Goal: Task Accomplishment & Management: Manage account settings

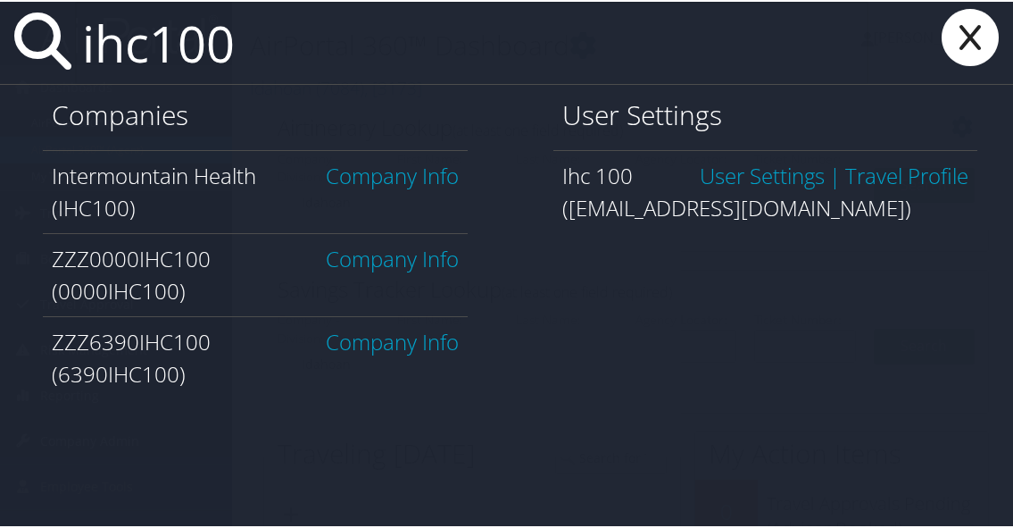
type input "ihc100"
click at [405, 187] on link "Company Info" at bounding box center [392, 173] width 133 height 29
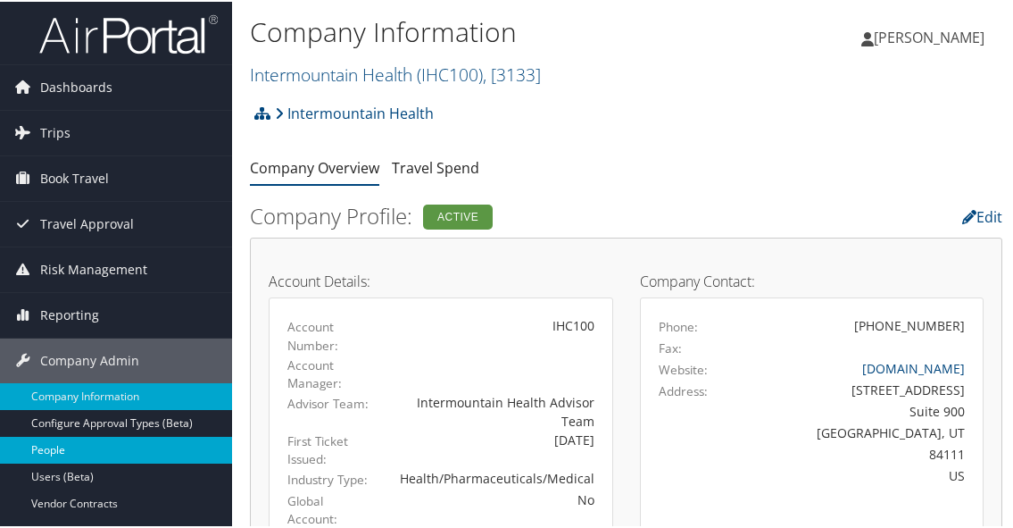
click at [75, 452] on link "People" at bounding box center [116, 448] width 232 height 27
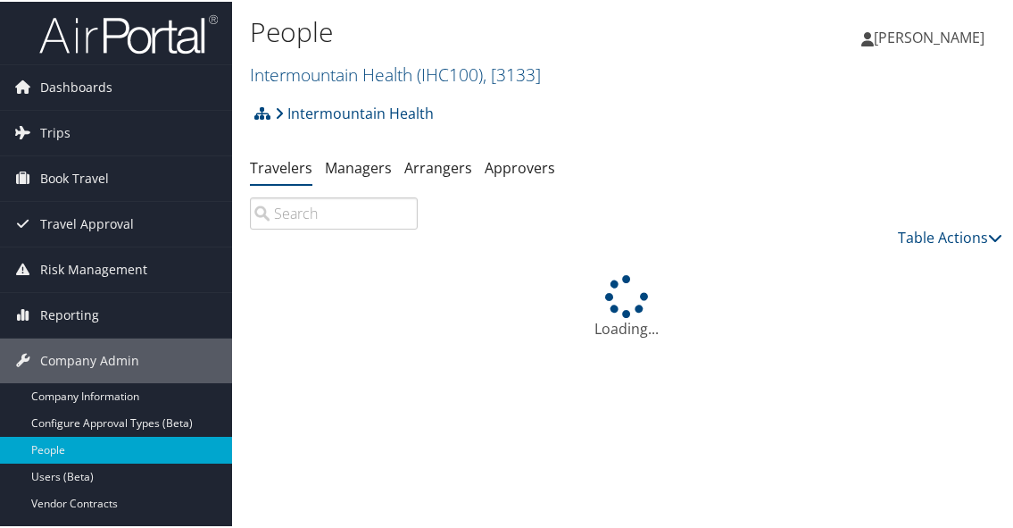
click at [338, 201] on input "search" at bounding box center [334, 212] width 168 height 32
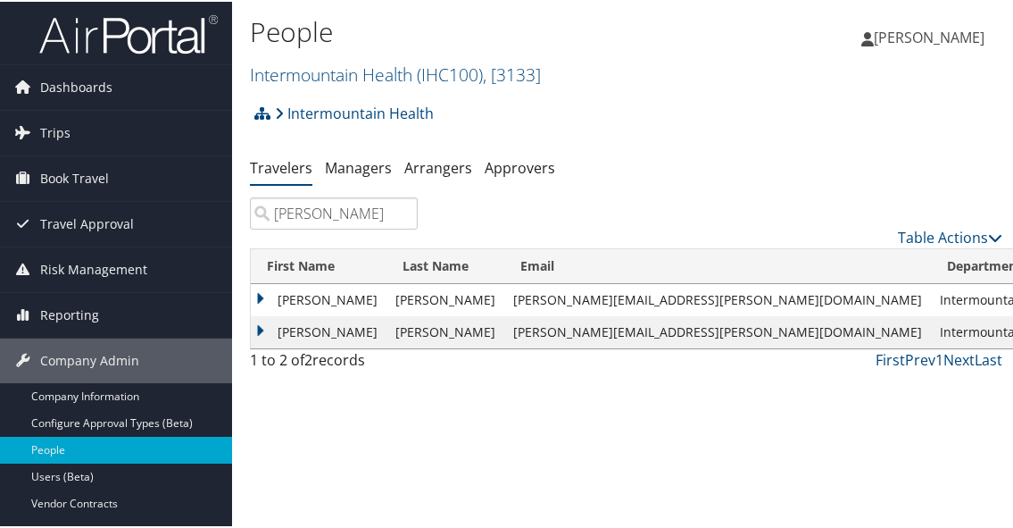
type input "janice schade"
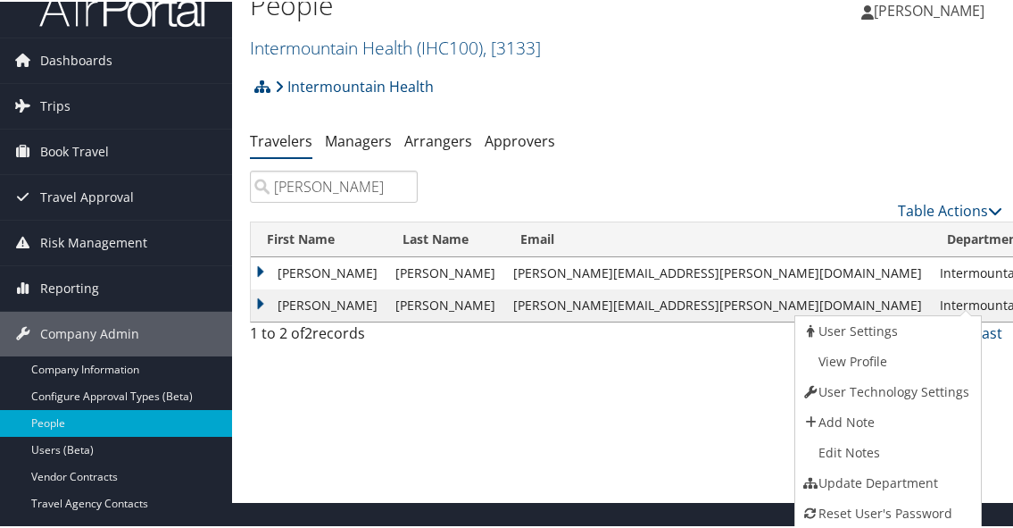
click at [839, 362] on link "View Profile" at bounding box center [886, 360] width 181 height 30
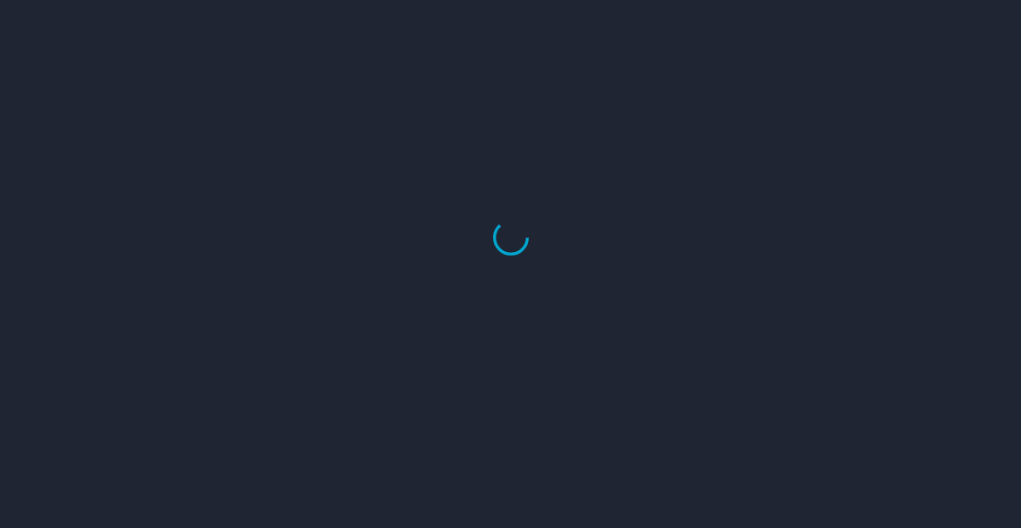
select select "US"
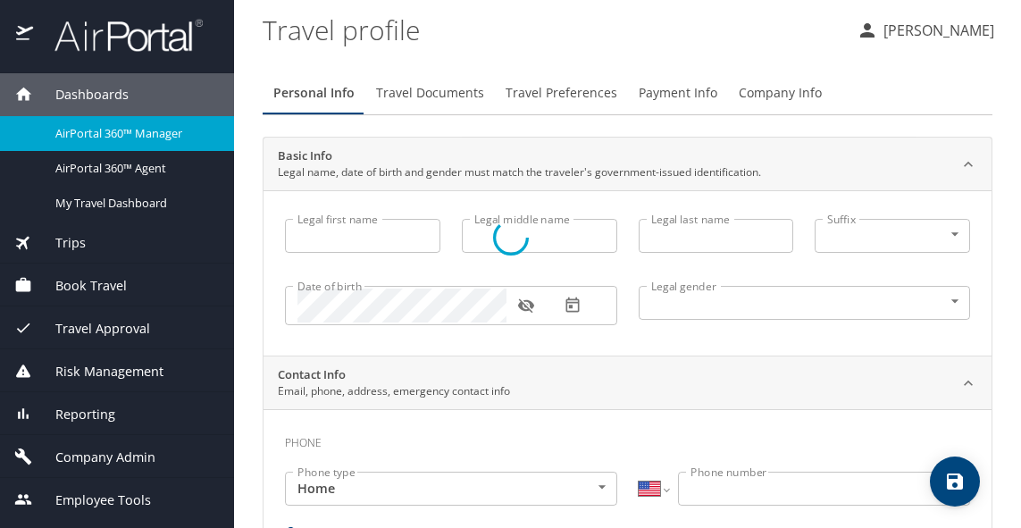
type input "janice"
type input "schade"
type input "Female"
select select "US"
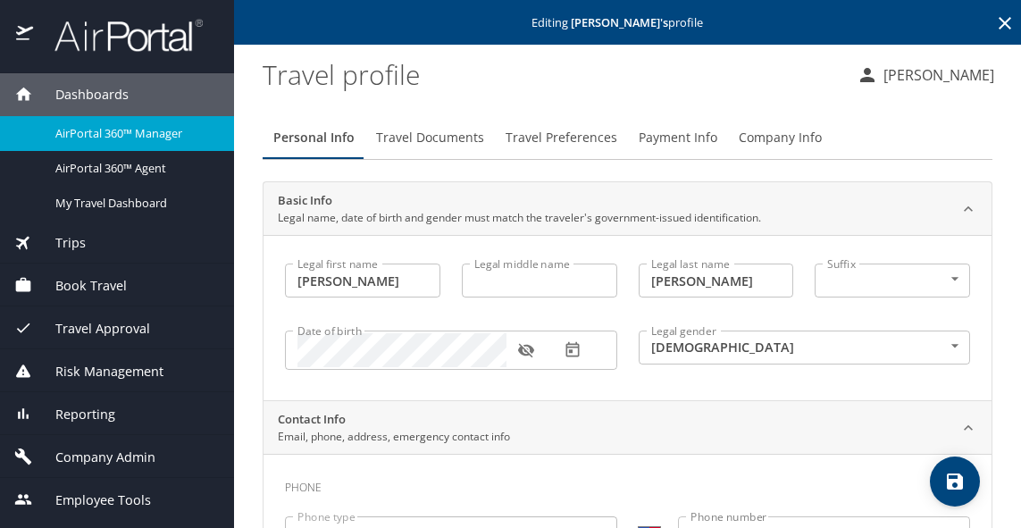
click at [793, 141] on span "Company Info" at bounding box center [779, 138] width 83 height 22
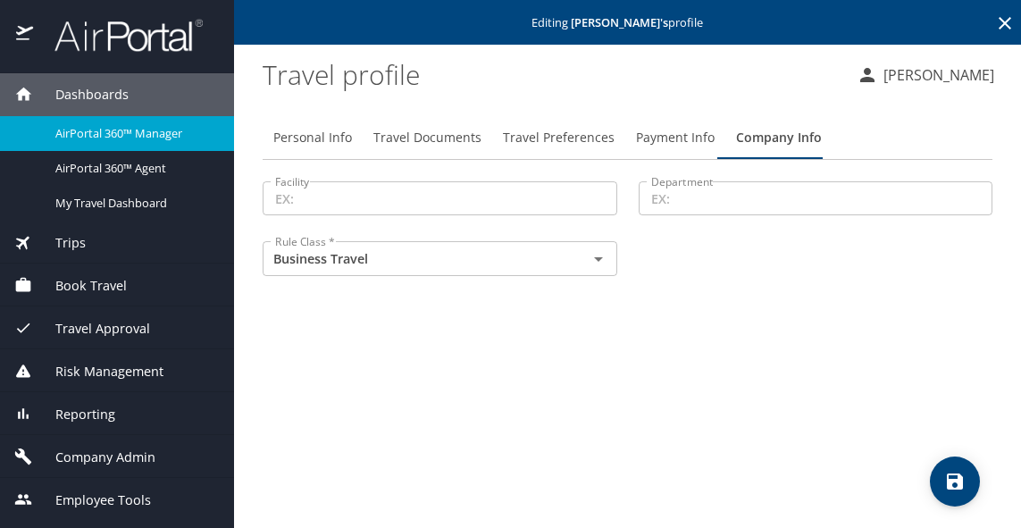
click at [493, 200] on input "Facility" at bounding box center [440, 198] width 354 height 34
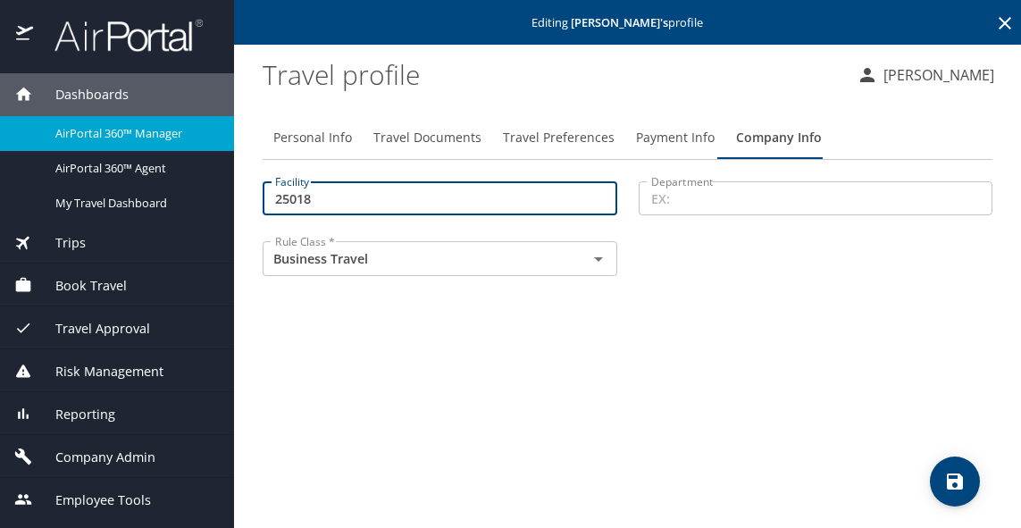
type input "25018"
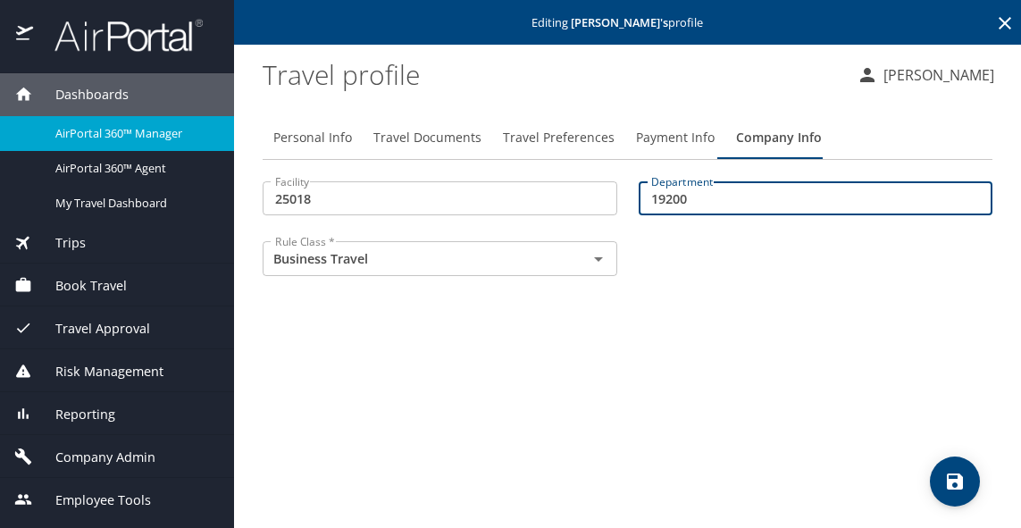
type input "19200"
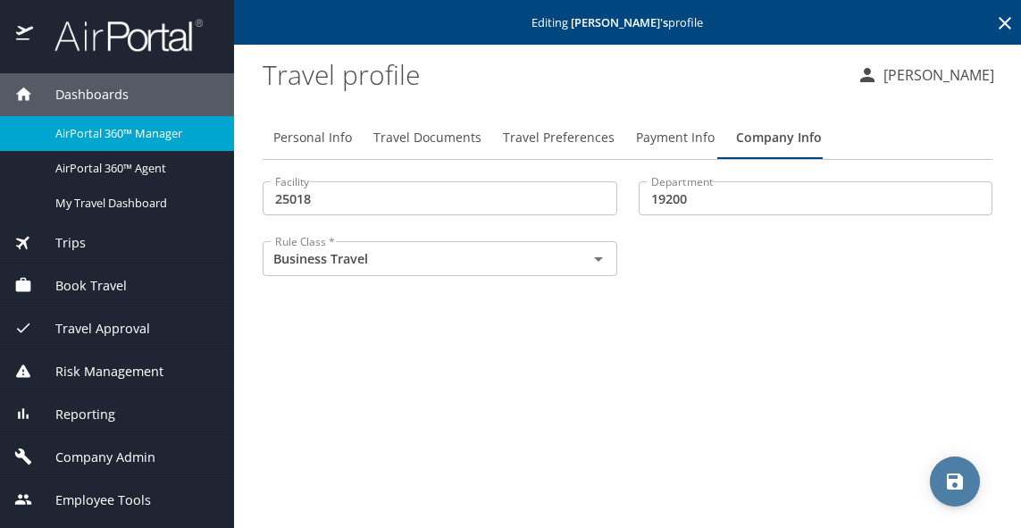
click at [948, 470] on button "save" at bounding box center [955, 481] width 50 height 50
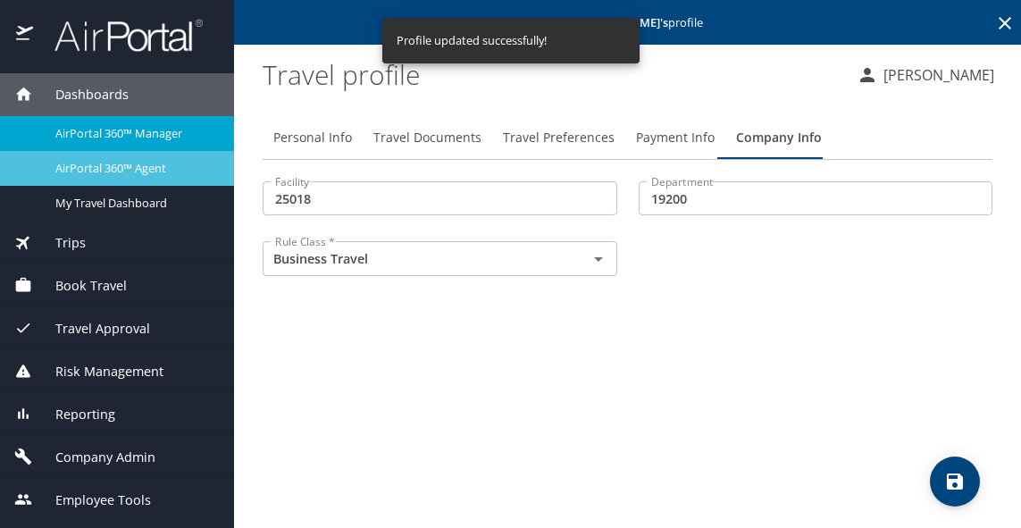
click at [110, 167] on span "AirPortal 360™ Agent" at bounding box center [133, 168] width 157 height 17
